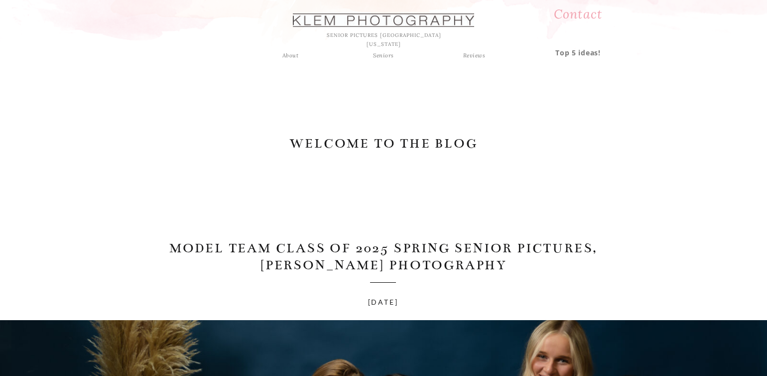
click at [418, 145] on h2 "WELCOME TO THE BLOG" at bounding box center [383, 144] width 189 height 19
click at [406, 142] on h2 "WELCOME TO THE BLOG" at bounding box center [383, 144] width 189 height 19
click at [384, 54] on div "Seniors" at bounding box center [384, 55] width 36 height 9
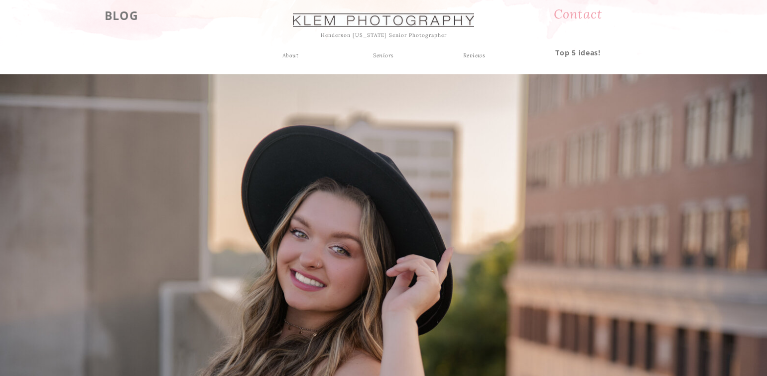
click at [123, 8] on h3 "BLOG" at bounding box center [122, 14] width 62 height 18
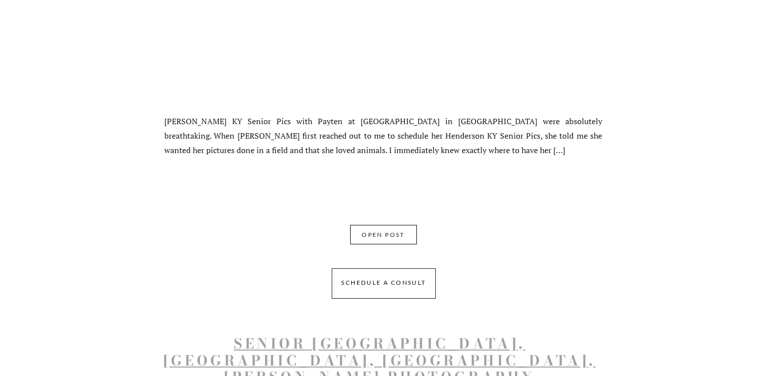
scroll to position [822, 0]
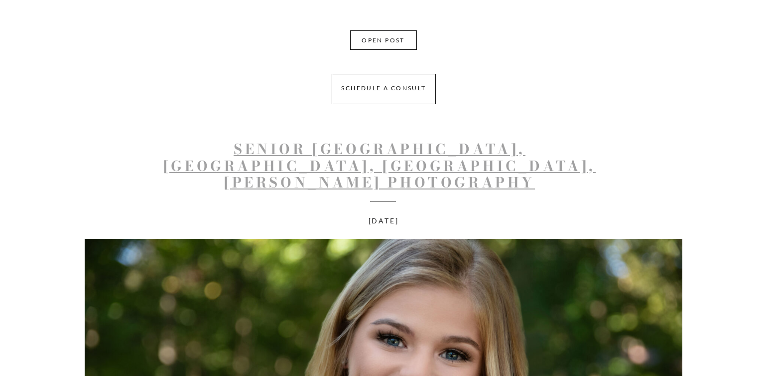
click at [309, 156] on link "Senior Pics Henderson KY, Addison, Henderson County High School, Klem Photograp…" at bounding box center [379, 165] width 432 height 55
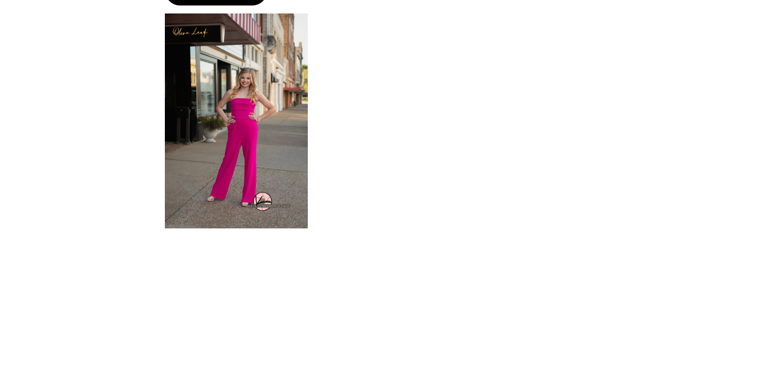
scroll to position [1334, 0]
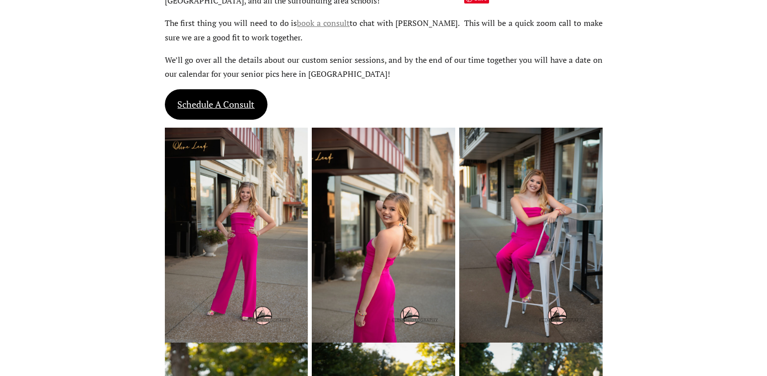
click at [533, 179] on img at bounding box center [530, 235] width 143 height 215
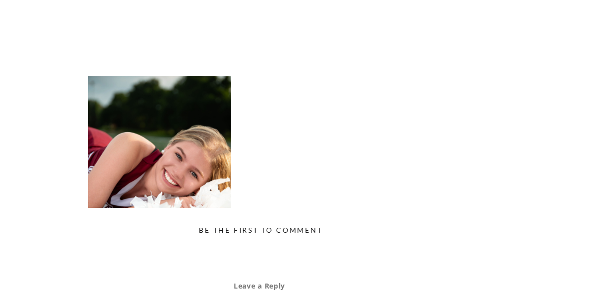
scroll to position [2747, 0]
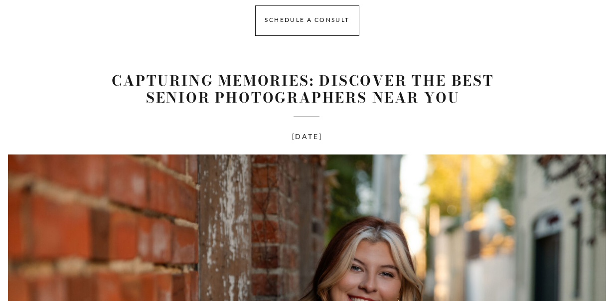
scroll to position [5710, 0]
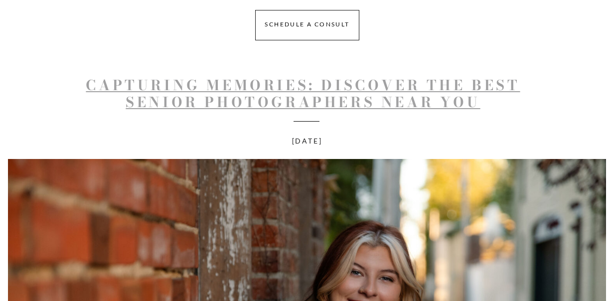
click at [266, 83] on link "Capturing Memories: Discover the Best Senior Photographers Near You" at bounding box center [303, 93] width 434 height 38
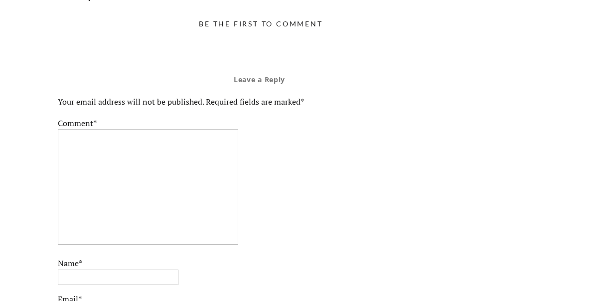
scroll to position [4911, 0]
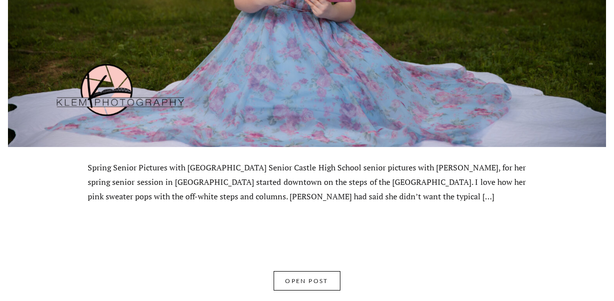
scroll to position [7004, 0]
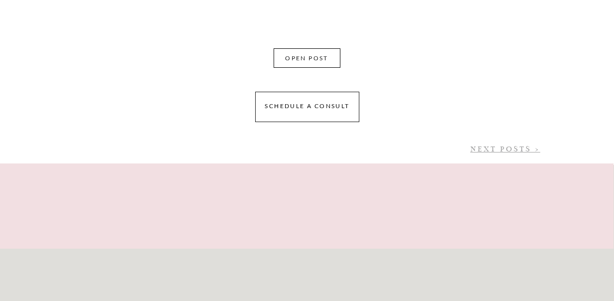
click at [505, 145] on link "NEXT POSTS >" at bounding box center [505, 148] width 70 height 9
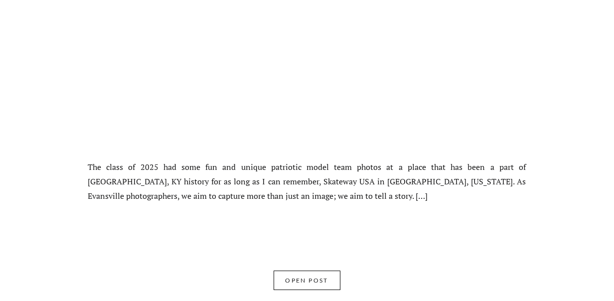
scroll to position [757, 0]
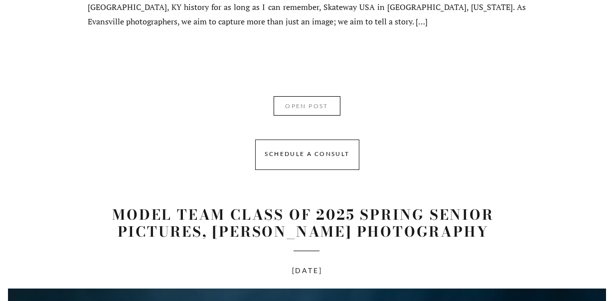
click at [308, 106] on nav "OPEN POST" at bounding box center [306, 108] width 63 height 15
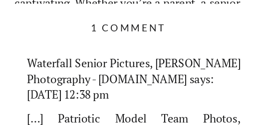
scroll to position [5073, 0]
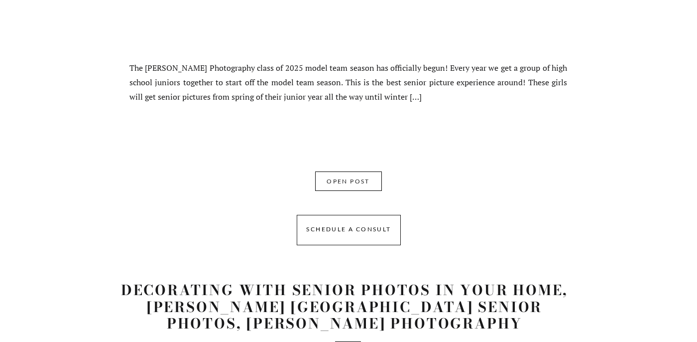
scroll to position [1366, 0]
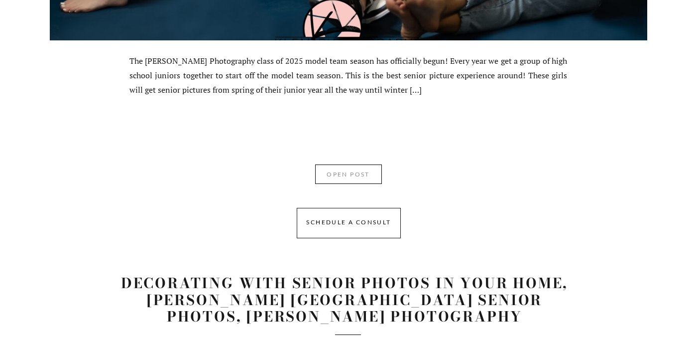
click at [255, 125] on nav "OPEN POST" at bounding box center [348, 176] width 63 height 15
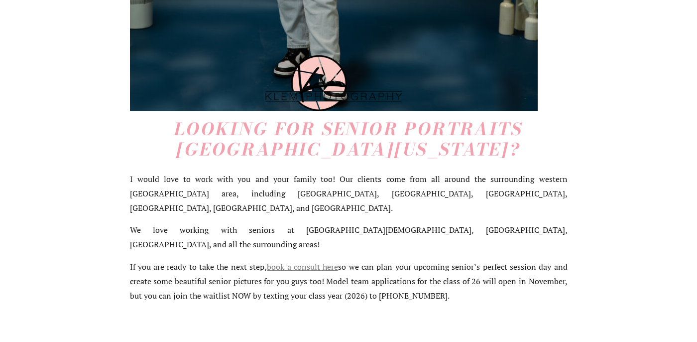
scroll to position [3543, 0]
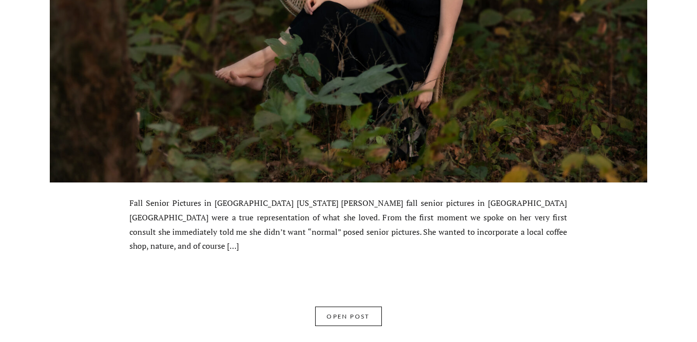
scroll to position [3299, 0]
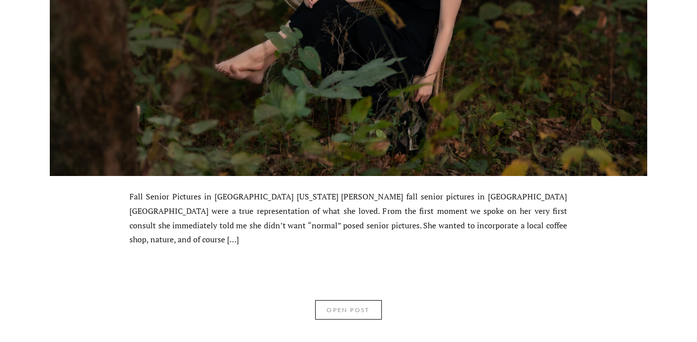
click at [334, 304] on nav "OPEN POST" at bounding box center [348, 311] width 63 height 15
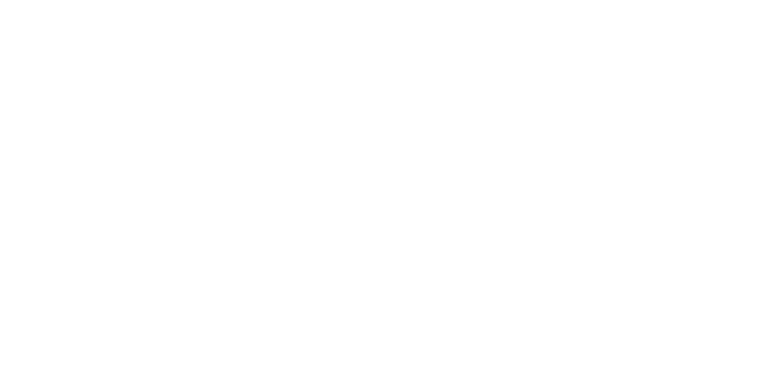
scroll to position [2550, 0]
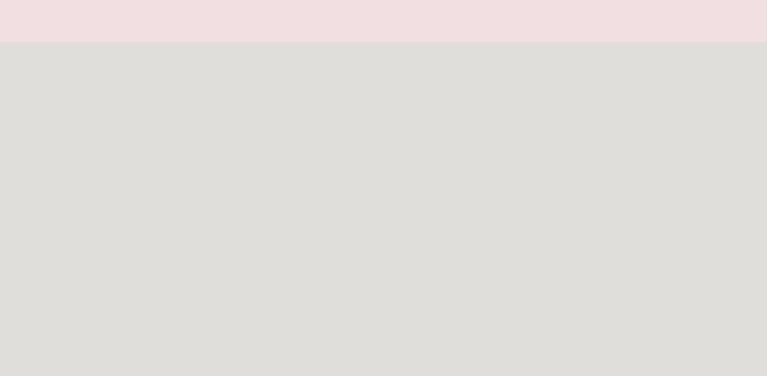
scroll to position [7016, 0]
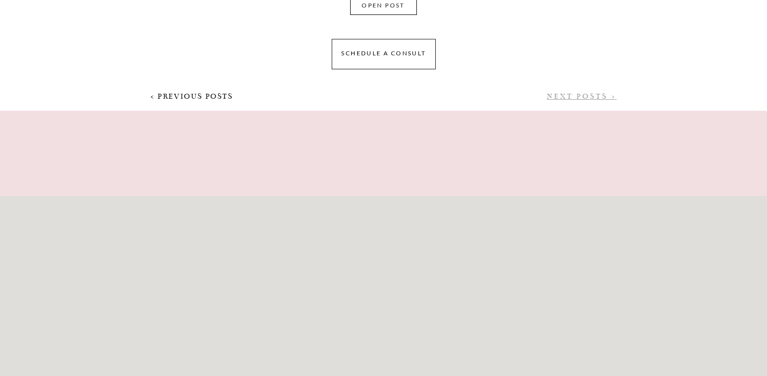
click at [583, 101] on link "NEXT POSTS >" at bounding box center [582, 96] width 70 height 9
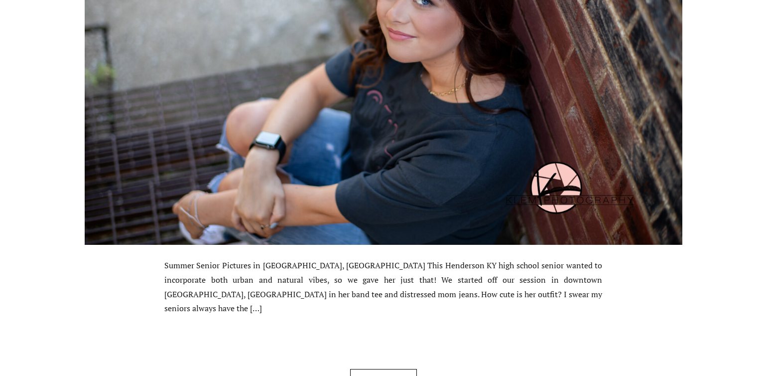
scroll to position [2862, 0]
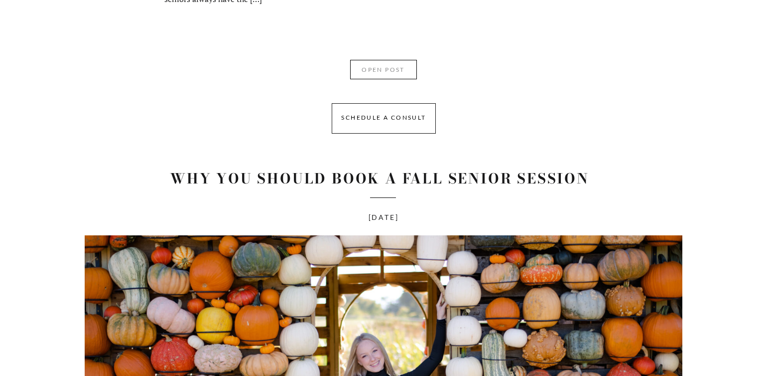
click at [393, 67] on nav "OPEN POST" at bounding box center [383, 71] width 63 height 15
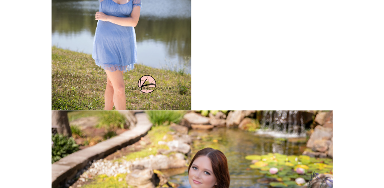
scroll to position [1583, 0]
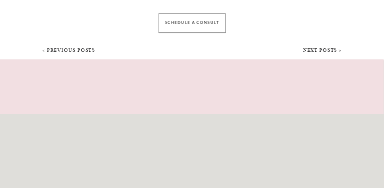
scroll to position [4434, 0]
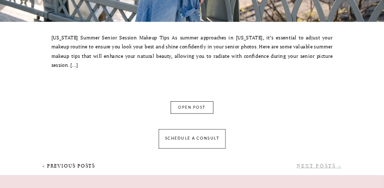
click at [325, 166] on link "NEXT POSTS >" at bounding box center [318, 166] width 45 height 6
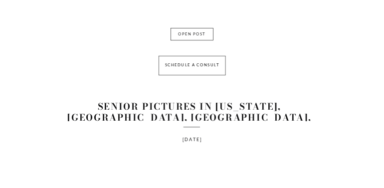
scroll to position [3998, 0]
